Goal: Task Accomplishment & Management: Complete application form

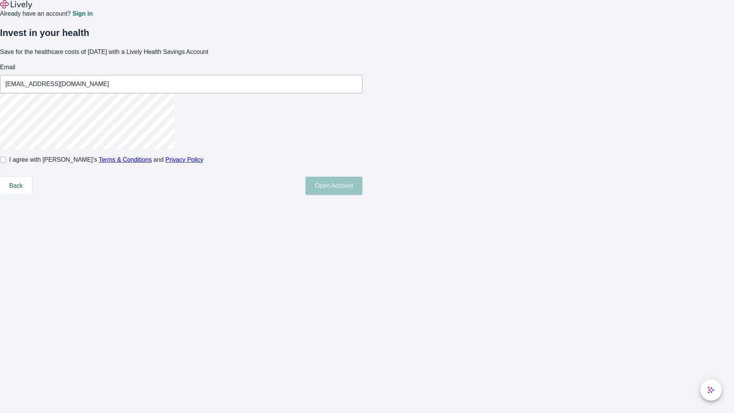
click at [6, 163] on input "I agree with Lively’s Terms & Conditions and Privacy Policy" at bounding box center [3, 160] width 6 height 6
checkbox input "true"
click at [363, 195] on button "Open Account" at bounding box center [334, 186] width 57 height 18
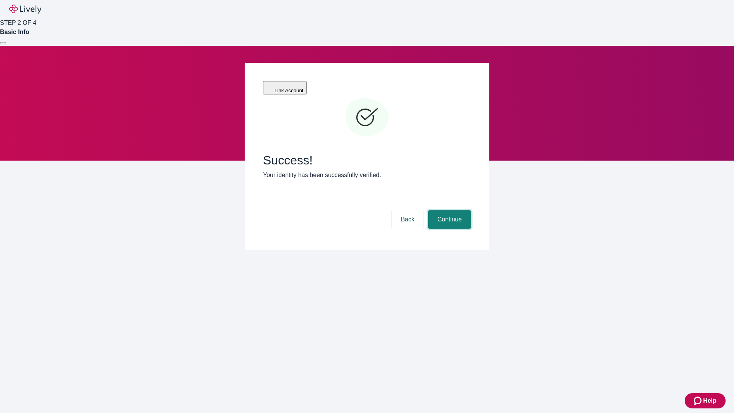
click at [449, 210] on button "Continue" at bounding box center [449, 219] width 43 height 18
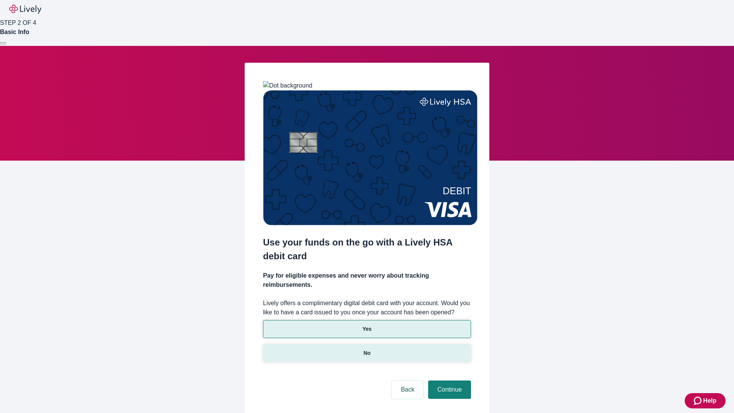
click at [367, 349] on p "No" at bounding box center [367, 353] width 7 height 8
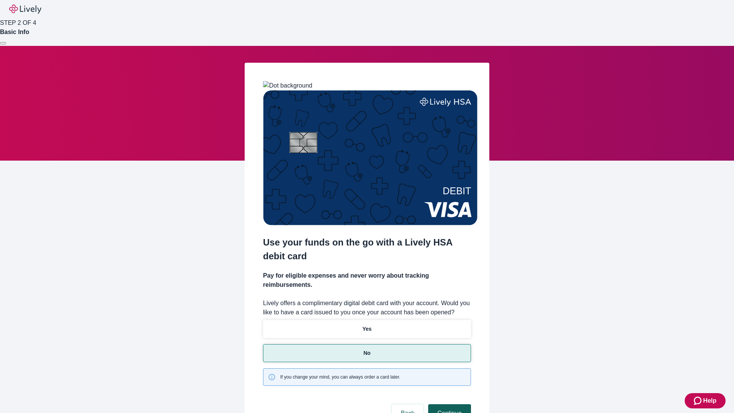
click at [449, 404] on button "Continue" at bounding box center [449, 413] width 43 height 18
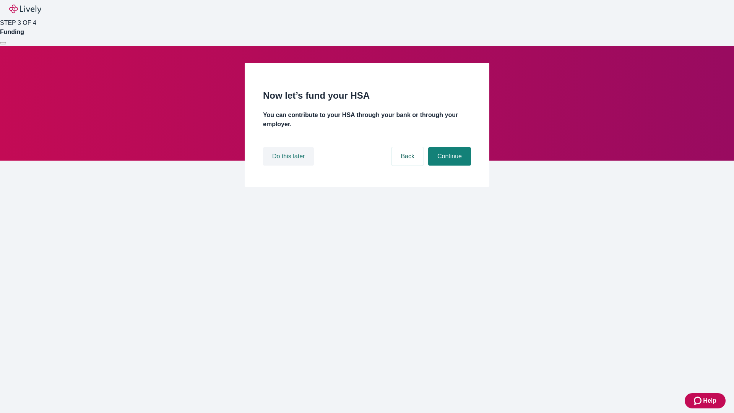
click at [289, 166] on button "Do this later" at bounding box center [288, 156] width 51 height 18
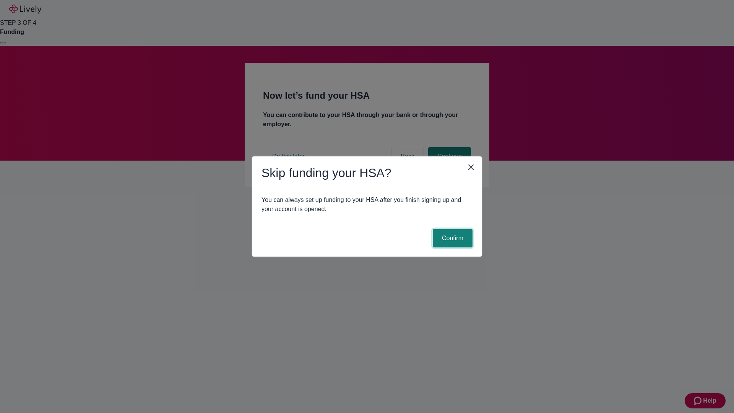
click at [452, 238] on button "Confirm" at bounding box center [453, 238] width 40 height 18
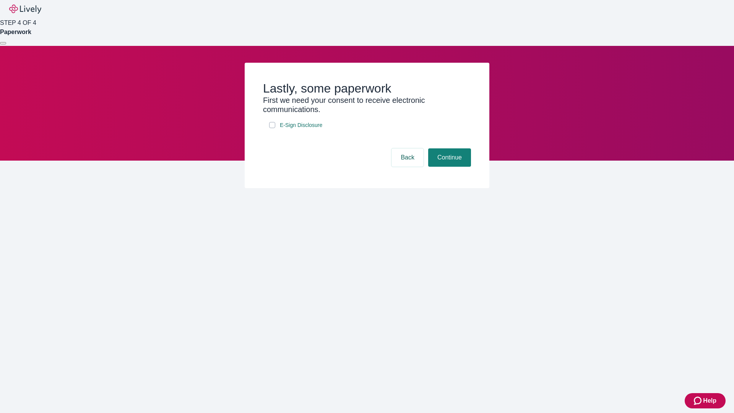
click at [272, 128] on input "E-Sign Disclosure" at bounding box center [272, 125] width 6 height 6
checkbox input "true"
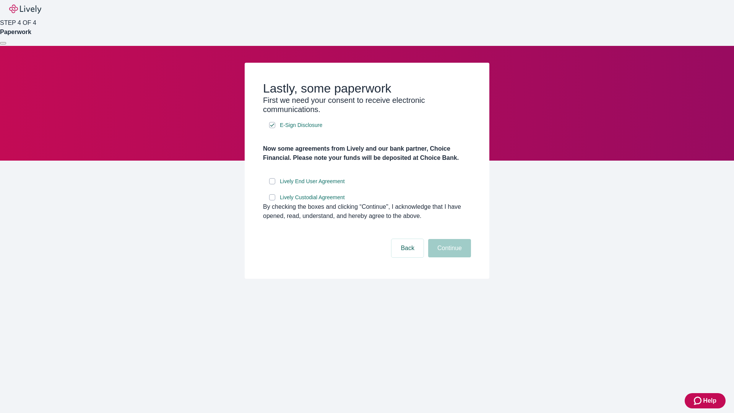
click at [272, 184] on input "Lively End User Agreement" at bounding box center [272, 181] width 6 height 6
checkbox input "true"
click at [272, 200] on input "Lively Custodial Agreement" at bounding box center [272, 197] width 6 height 6
checkbox input "true"
click at [449, 257] on button "Continue" at bounding box center [449, 248] width 43 height 18
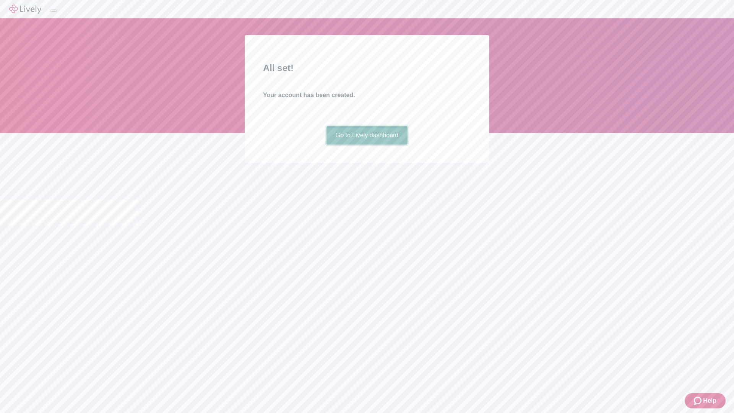
click at [367, 145] on link "Go to Lively dashboard" at bounding box center [367, 135] width 81 height 18
